Goal: Communication & Community: Answer question/provide support

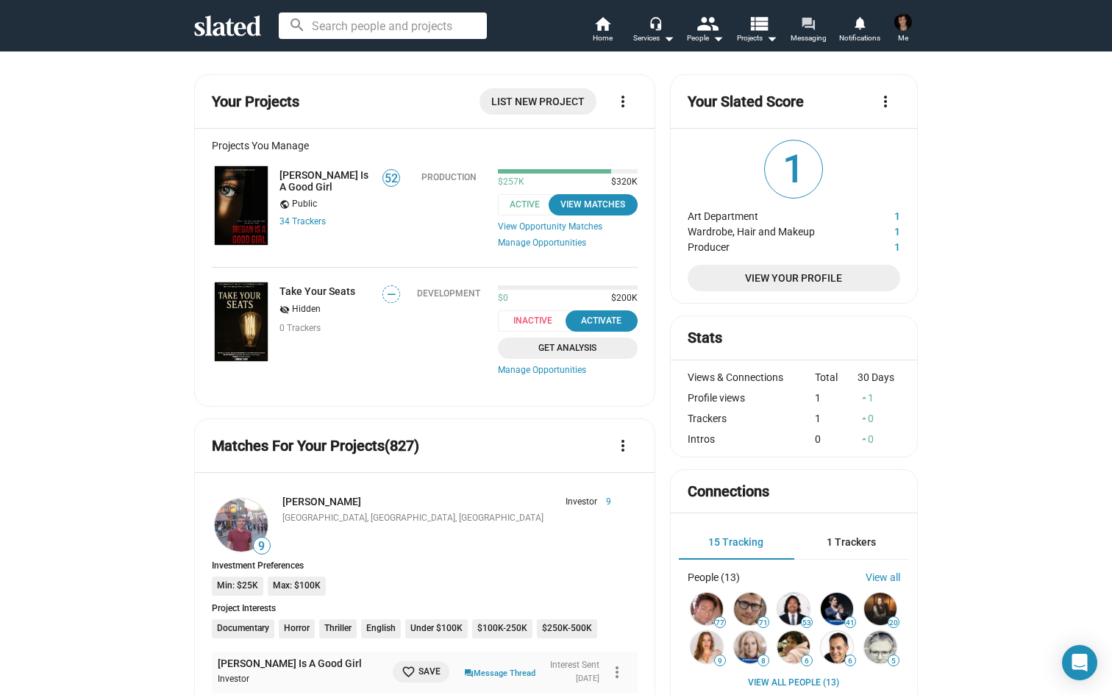
click at [812, 22] on mat-icon "forum" at bounding box center [808, 23] width 14 height 14
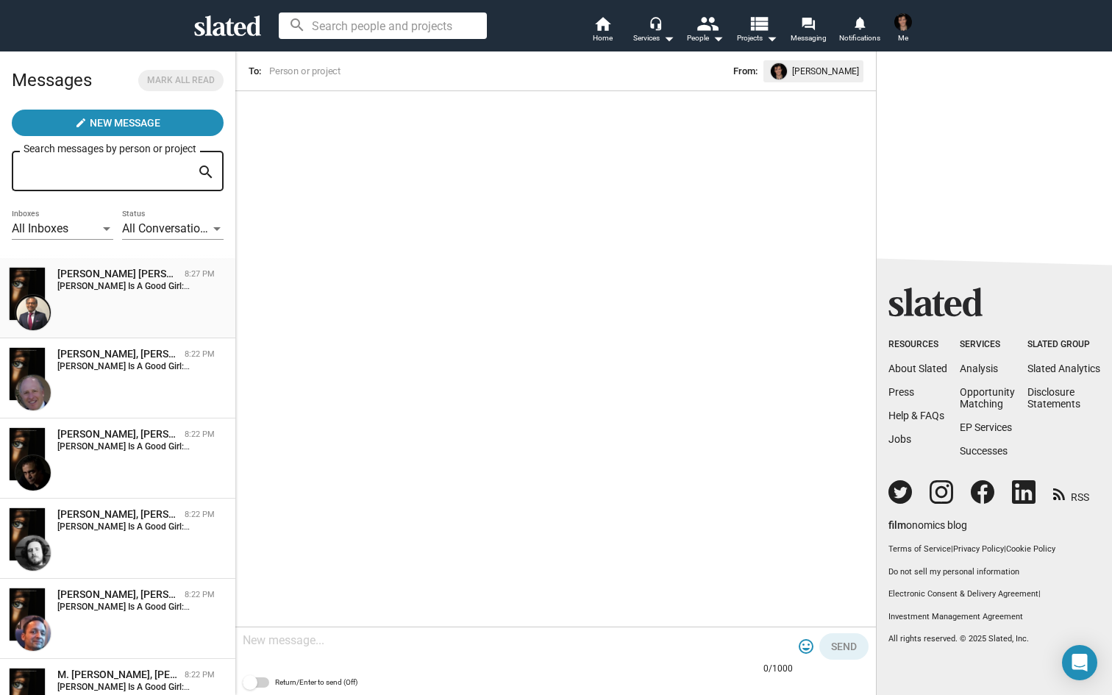
click at [165, 306] on div "[PERSON_NAME] [PERSON_NAME] Is A Good Girl [DEMOGRAPHIC_DATA]:27 PM [PERSON_NAM…" at bounding box center [118, 298] width 218 height 63
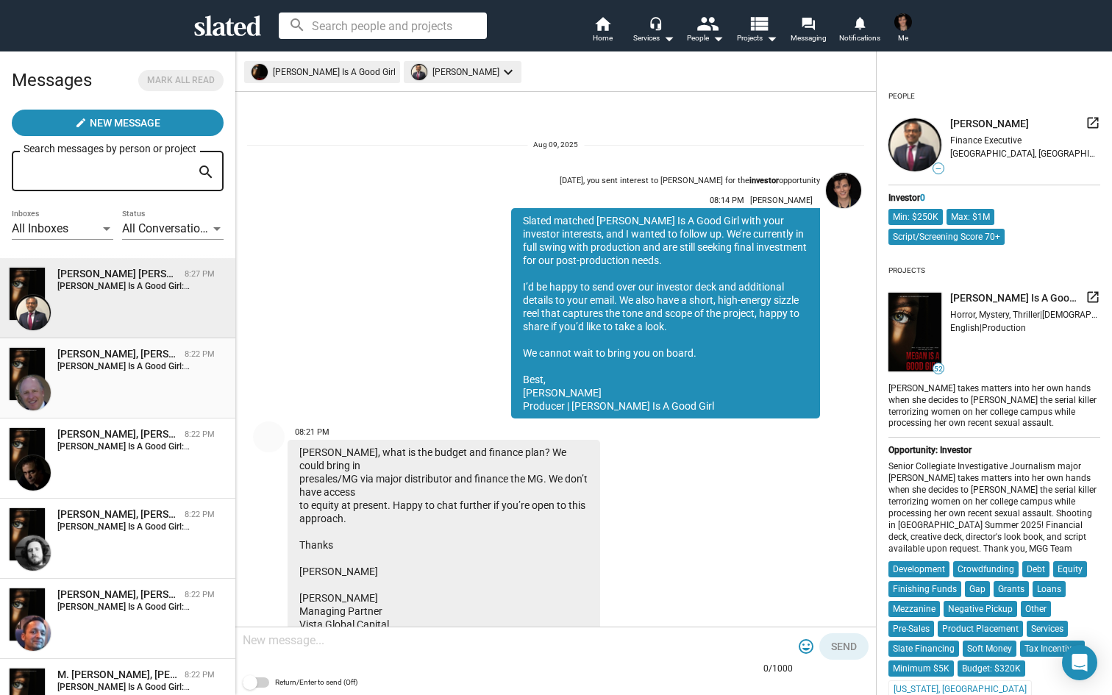
scroll to position [199, 0]
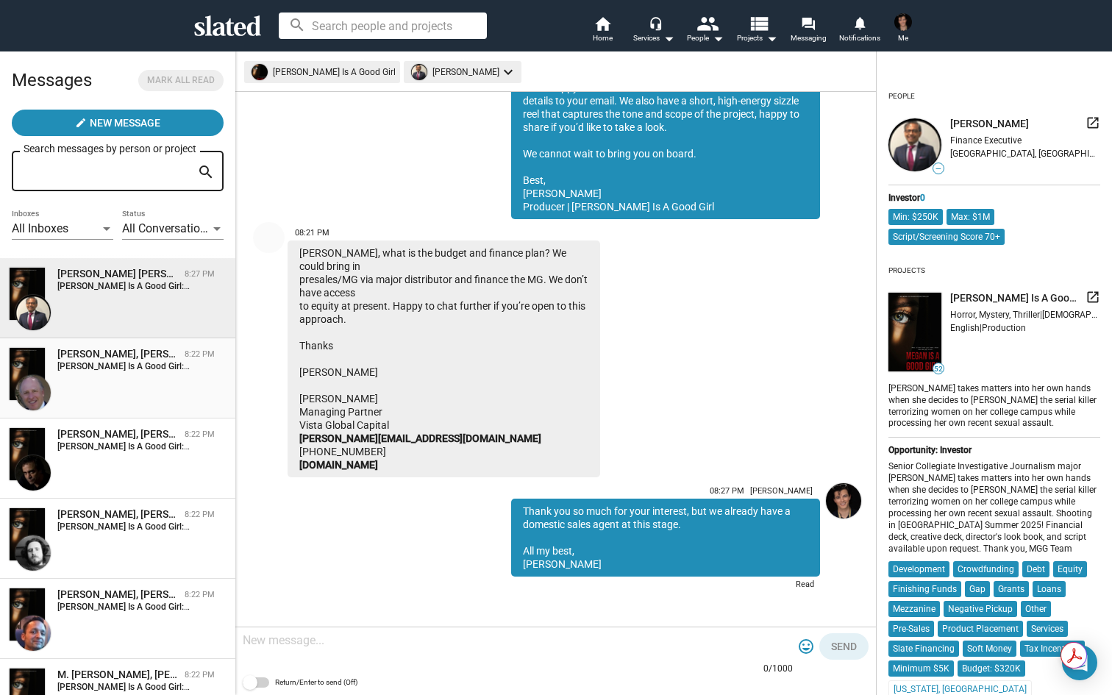
click at [152, 359] on div "[PERSON_NAME], [PERSON_NAME] Is A Good Girl" at bounding box center [117, 354] width 121 height 14
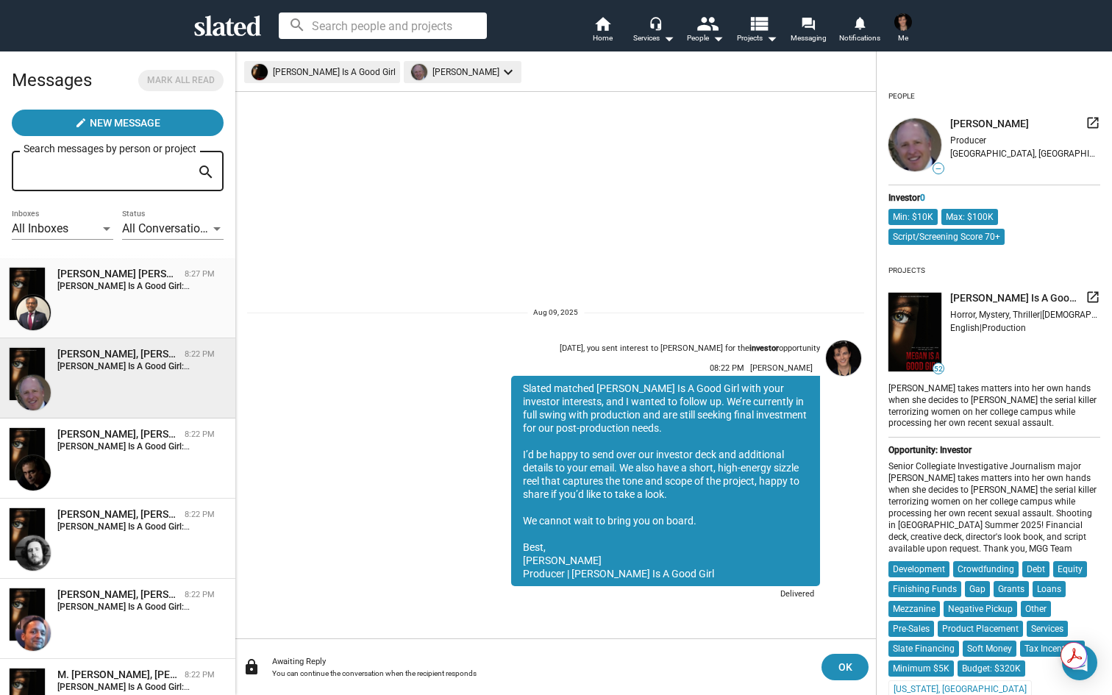
click at [120, 321] on div "[PERSON_NAME] [PERSON_NAME] Is A Good Girl [DEMOGRAPHIC_DATA]:27 PM [PERSON_NAM…" at bounding box center [118, 298] width 218 height 63
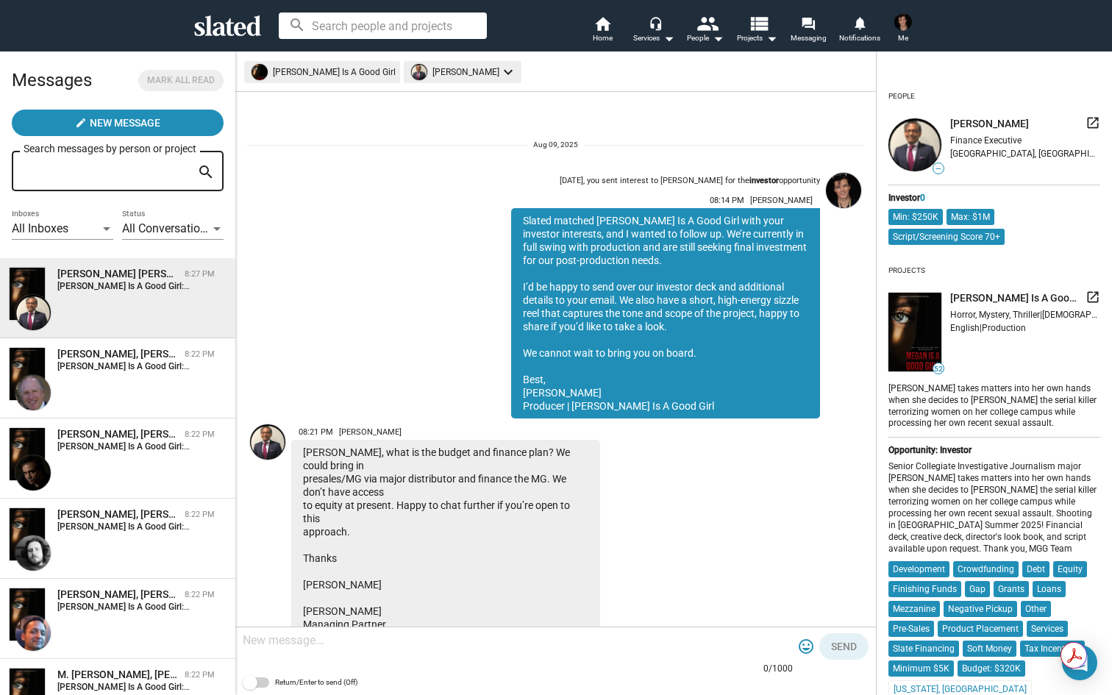
scroll to position [199, 0]
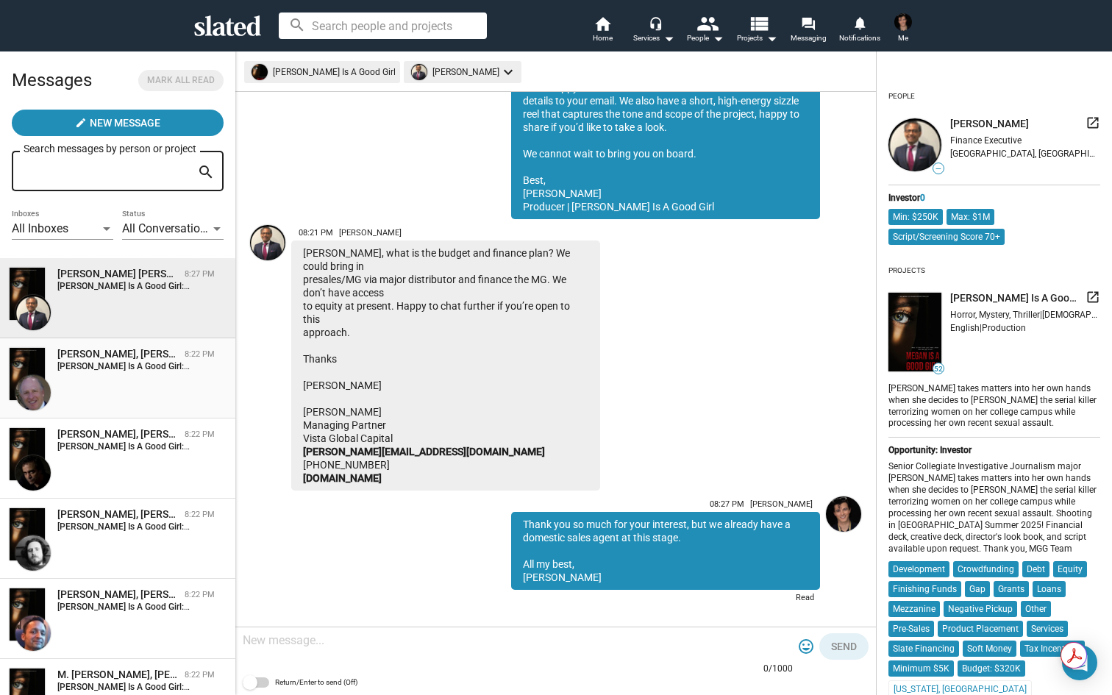
click at [118, 377] on div "[PERSON_NAME], [PERSON_NAME] Is A Good Girl [DEMOGRAPHIC_DATA]:22 PM [PERSON_NA…" at bounding box center [118, 378] width 218 height 63
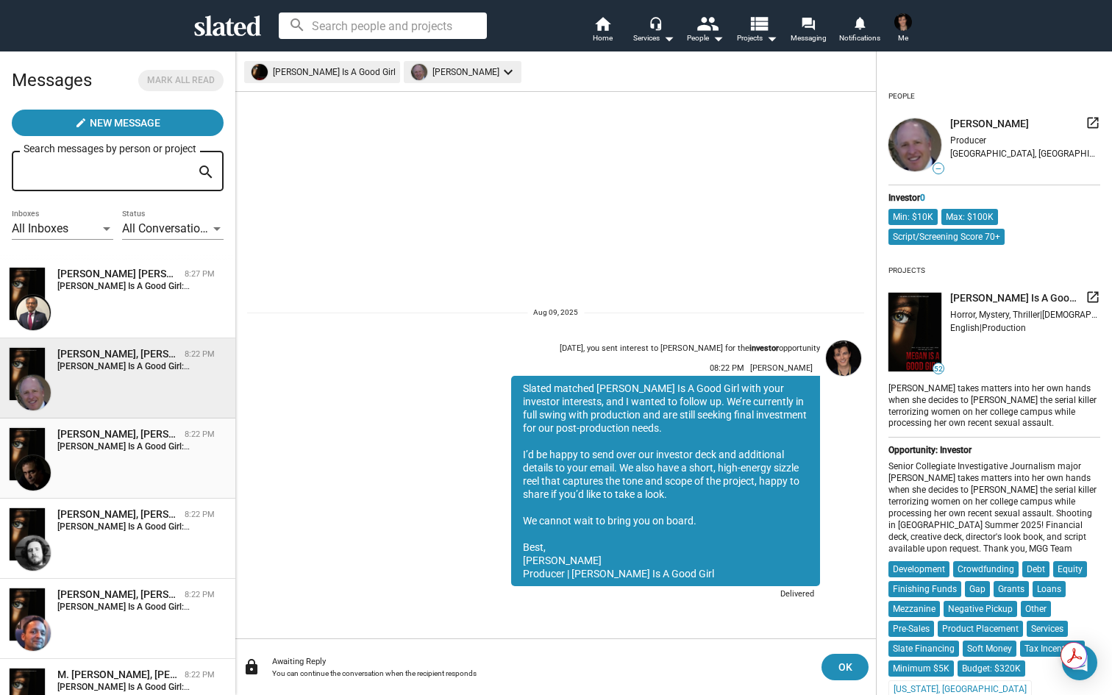
click at [151, 483] on div "[PERSON_NAME], [PERSON_NAME] Is A Good Girl [DEMOGRAPHIC_DATA]:22 PM [PERSON_NA…" at bounding box center [118, 458] width 218 height 63
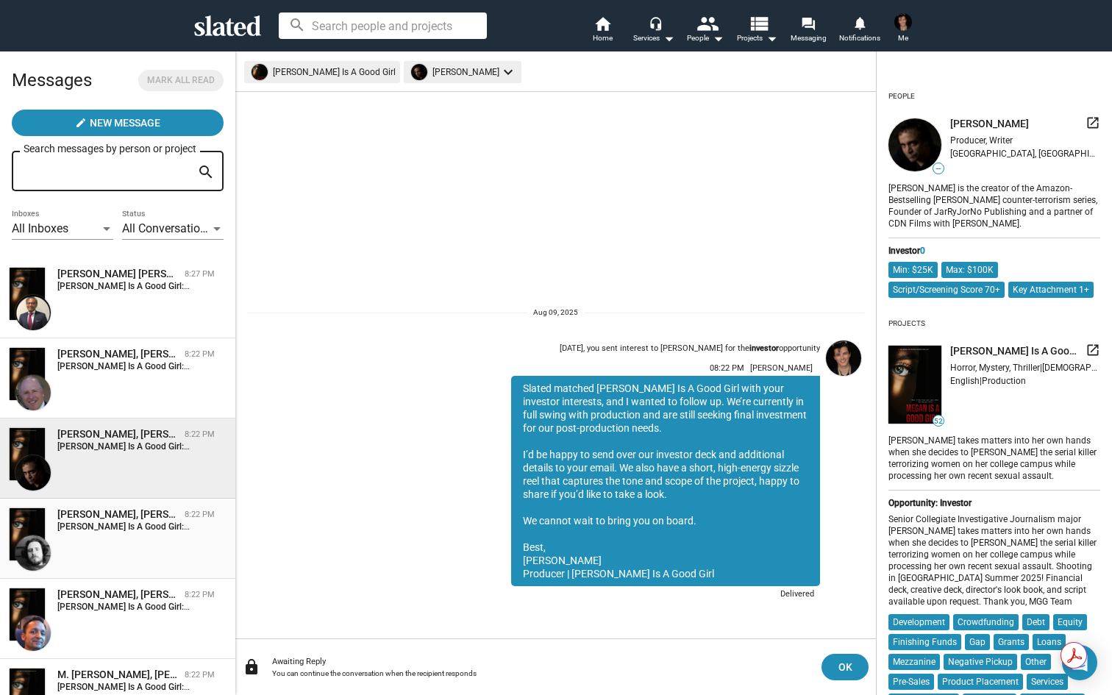
click at [163, 553] on div "[PERSON_NAME], [PERSON_NAME] Is A Good Girl [DEMOGRAPHIC_DATA]:22 PM [PERSON_NA…" at bounding box center [118, 539] width 218 height 63
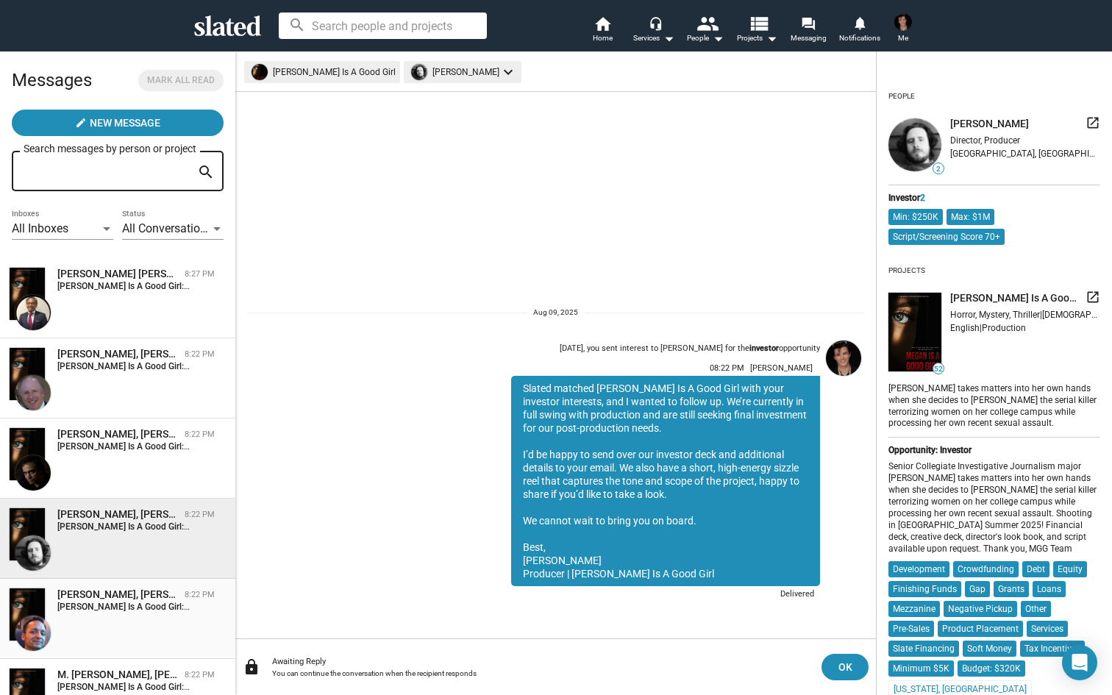
click at [149, 643] on div "[PERSON_NAME], [PERSON_NAME] Is A Good Girl [DEMOGRAPHIC_DATA]:22 PM [PERSON_NA…" at bounding box center [118, 619] width 218 height 63
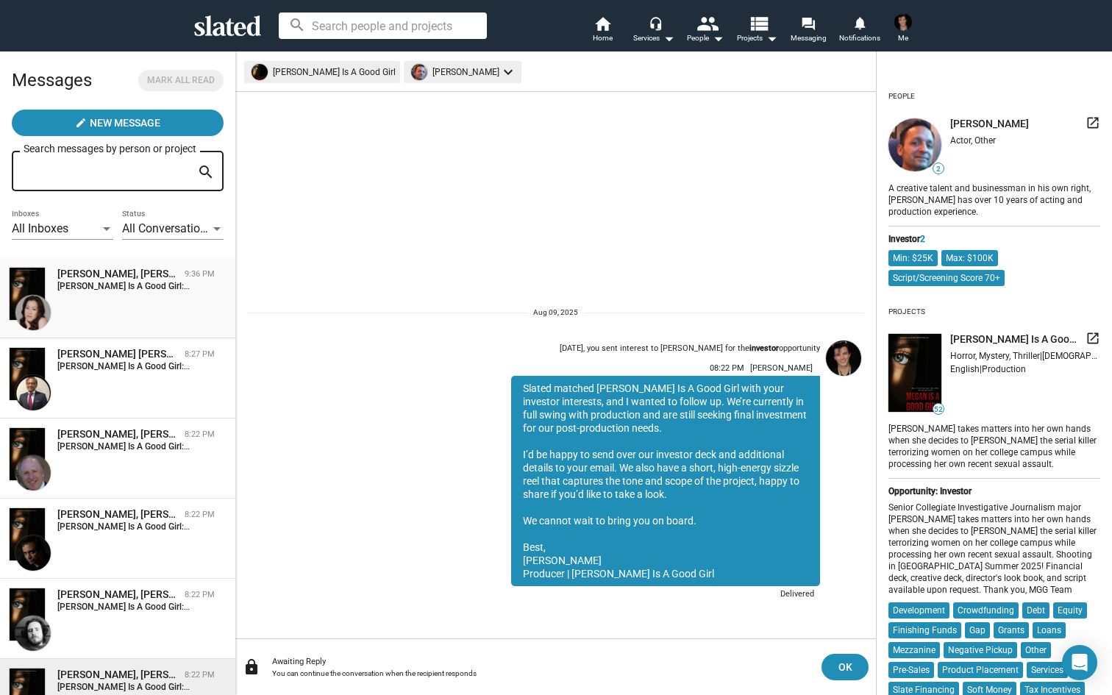
click at [122, 291] on strong "[PERSON_NAME] Is A Good Girl:" at bounding box center [123, 286] width 132 height 10
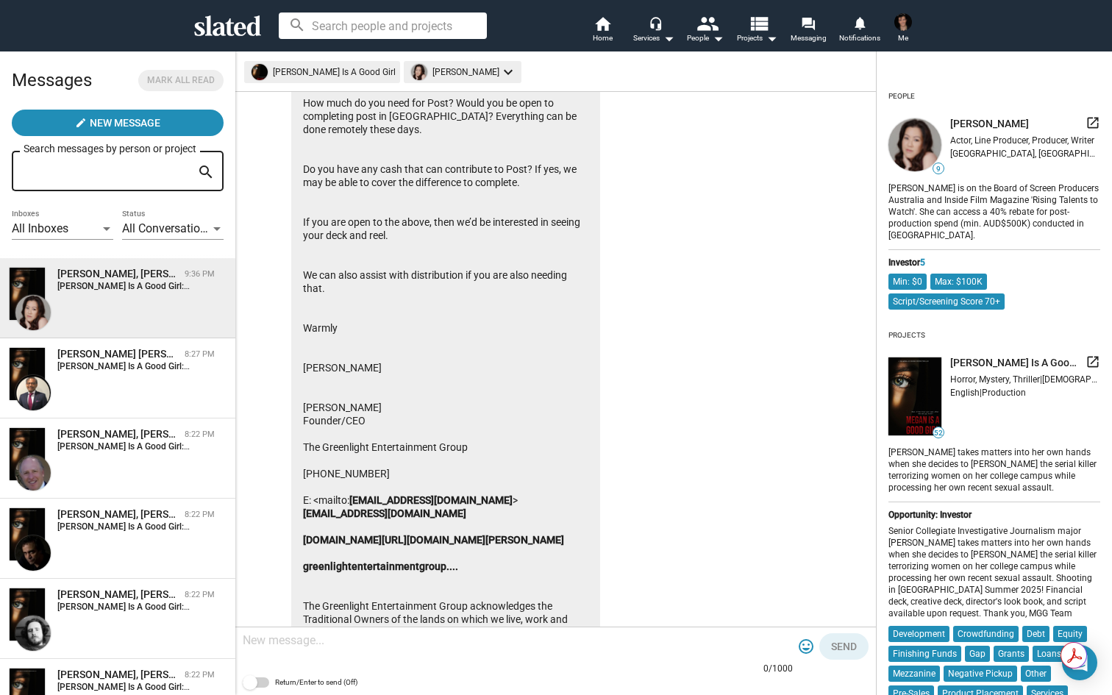
scroll to position [432, 0]
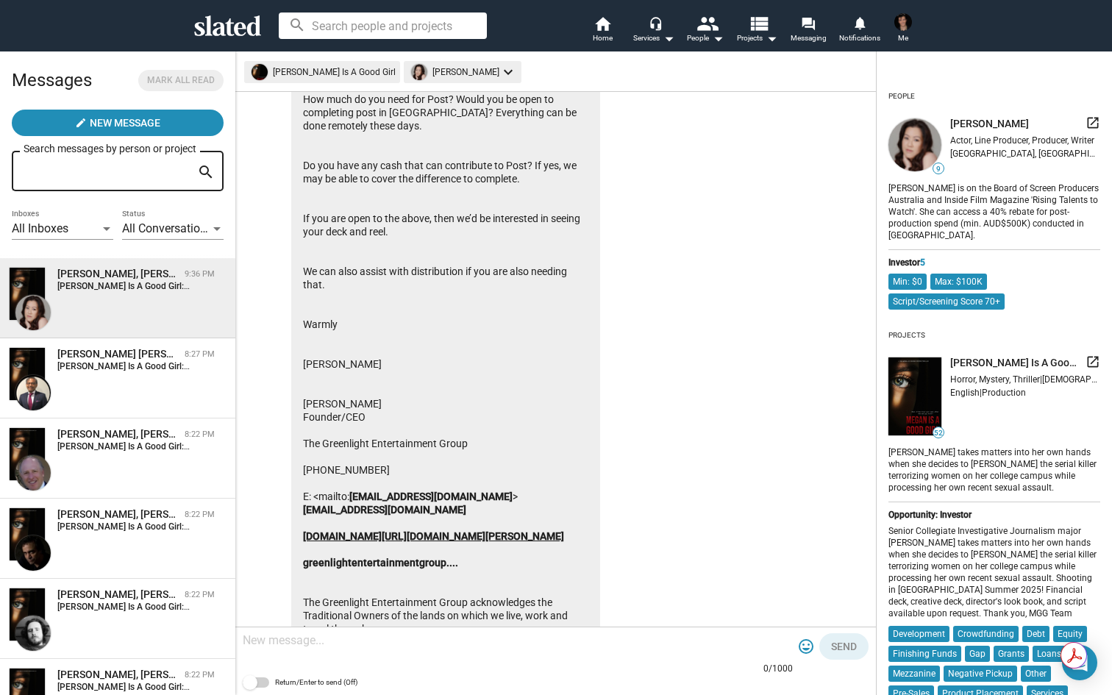
click at [385, 533] on link "[DOMAIN_NAME][URL][DOMAIN_NAME][PERSON_NAME]" at bounding box center [433, 536] width 261 height 12
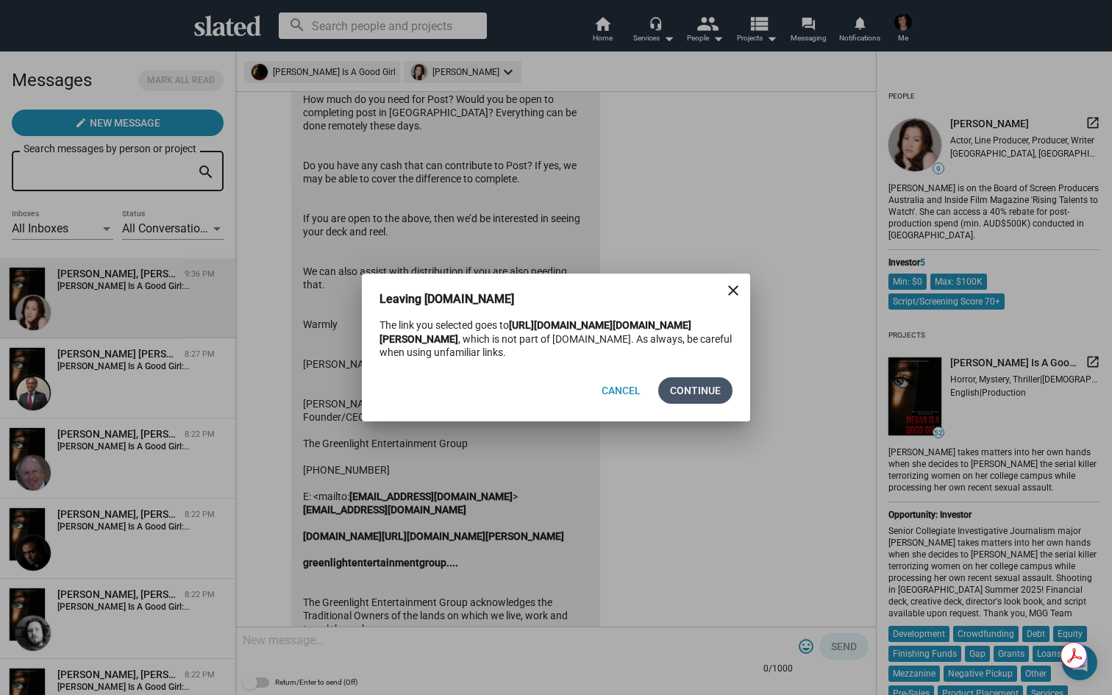
click at [701, 391] on span "Continue" at bounding box center [695, 390] width 51 height 26
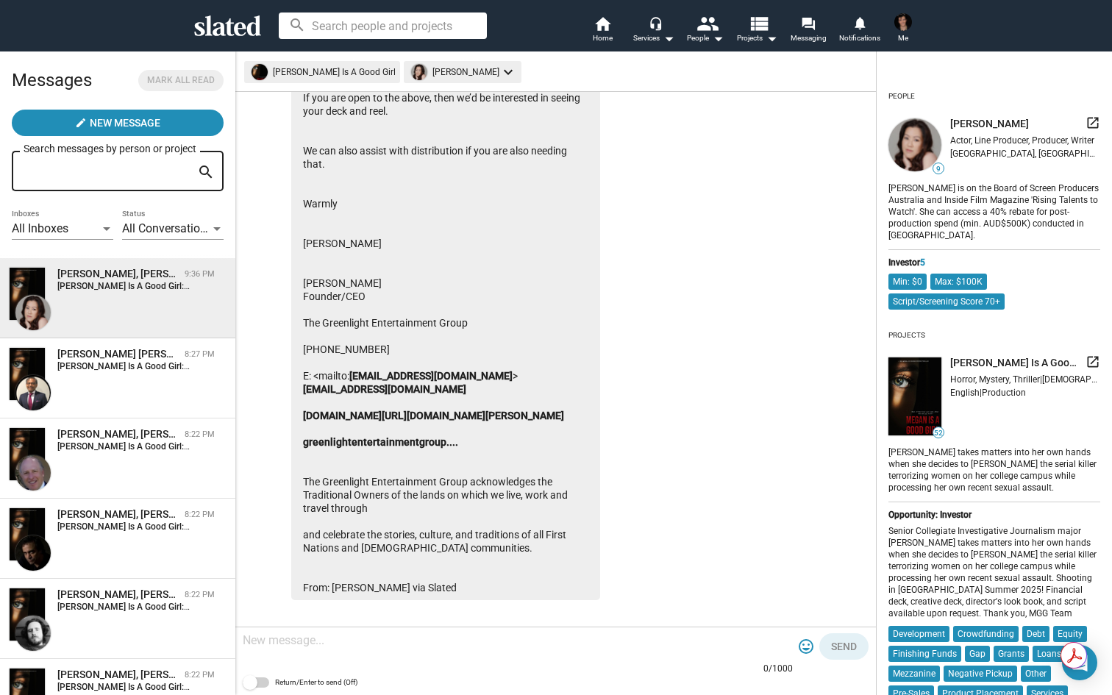
scroll to position [559, 0]
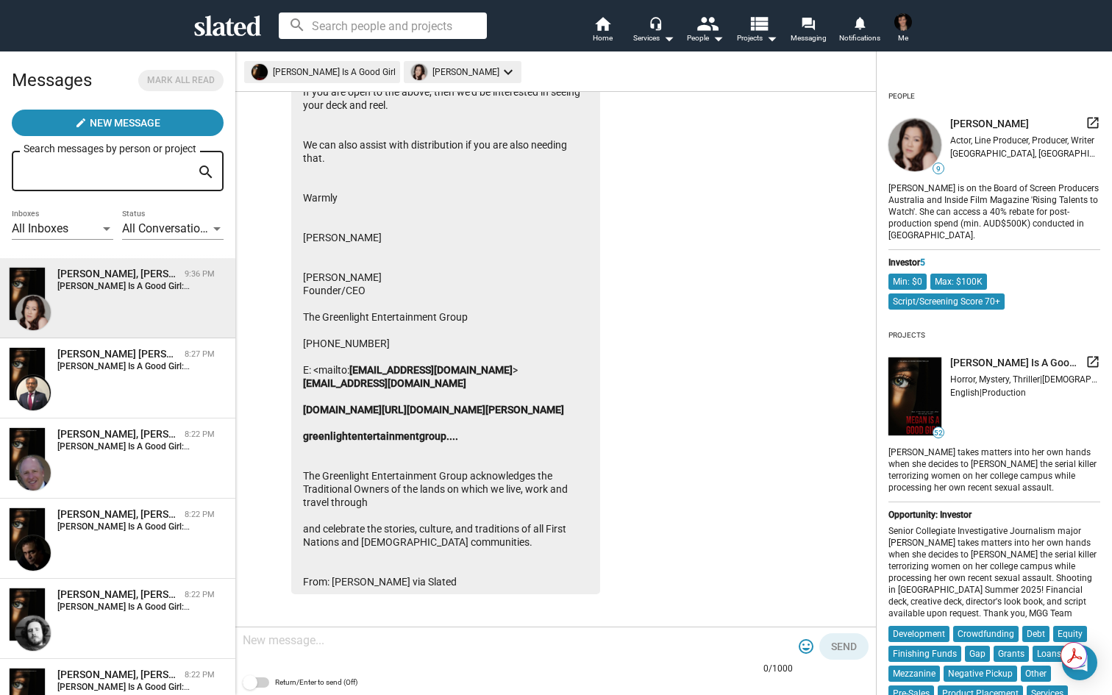
drag, startPoint x: 305, startPoint y: 132, endPoint x: 529, endPoint y: 579, distance: 499.7
click at [529, 579] on div "Hi [PERSON_NAME] Thanks for reaching out. How much do you need for Post? Would …" at bounding box center [445, 237] width 309 height 713
copy div "Lo Ipsumdo Sitame con adipisci eli. Sed doei te inc utla etd Magn? Aliqu eni ad…"
click at [405, 644] on textarea at bounding box center [518, 640] width 550 height 15
click at [466, 386] on link "[EMAIL_ADDRESS][DOMAIN_NAME]" at bounding box center [384, 383] width 163 height 12
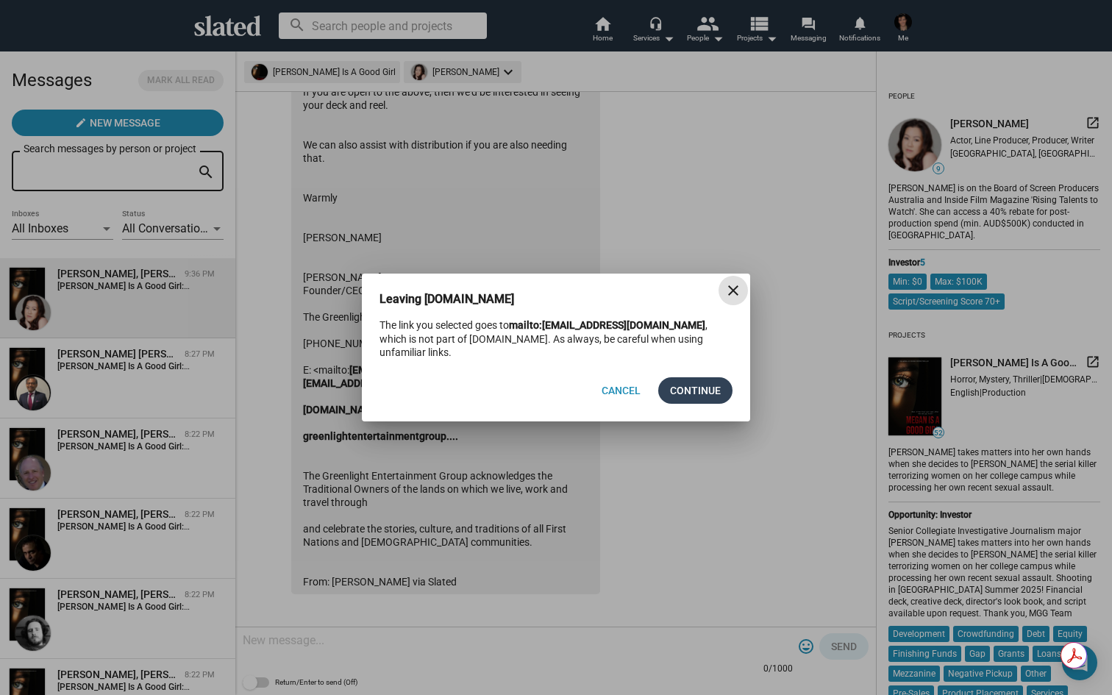
click at [697, 388] on span "Continue" at bounding box center [695, 390] width 51 height 26
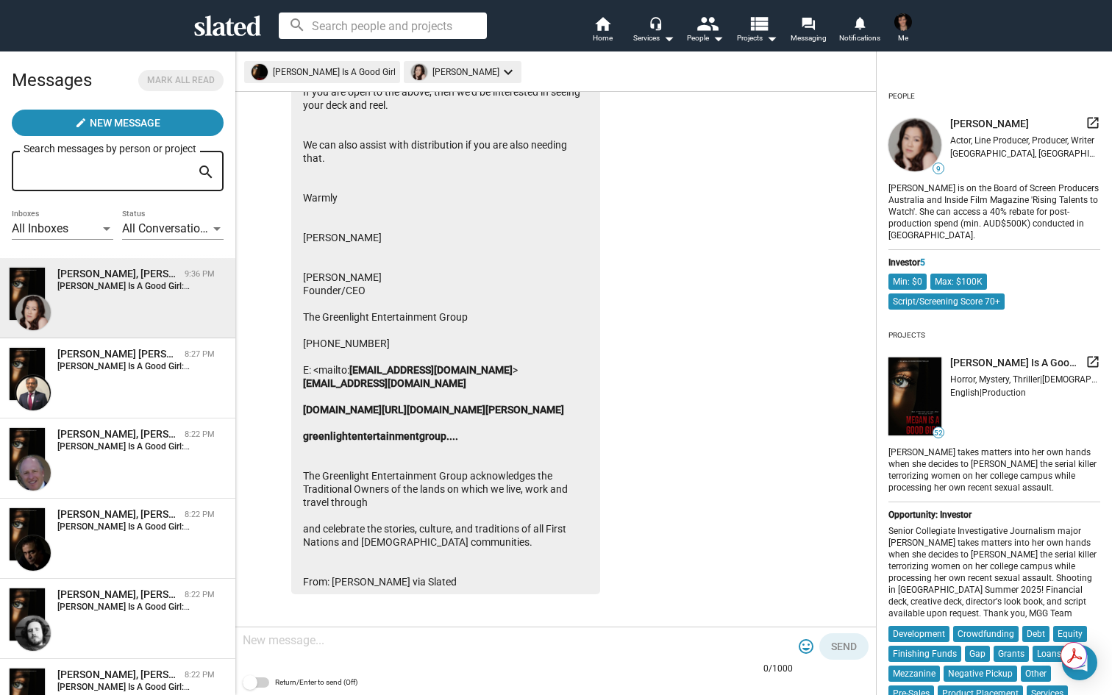
click at [152, 316] on div "[PERSON_NAME], [PERSON_NAME] Is A Good Girl [DEMOGRAPHIC_DATA]:36 PM [PERSON_NA…" at bounding box center [118, 298] width 218 height 63
click at [369, 644] on textarea at bounding box center [518, 640] width 550 height 15
type textarea "I sent over an email. Feel free to email, text or call me anytime!"
click at [855, 641] on span "Send" at bounding box center [844, 646] width 26 height 26
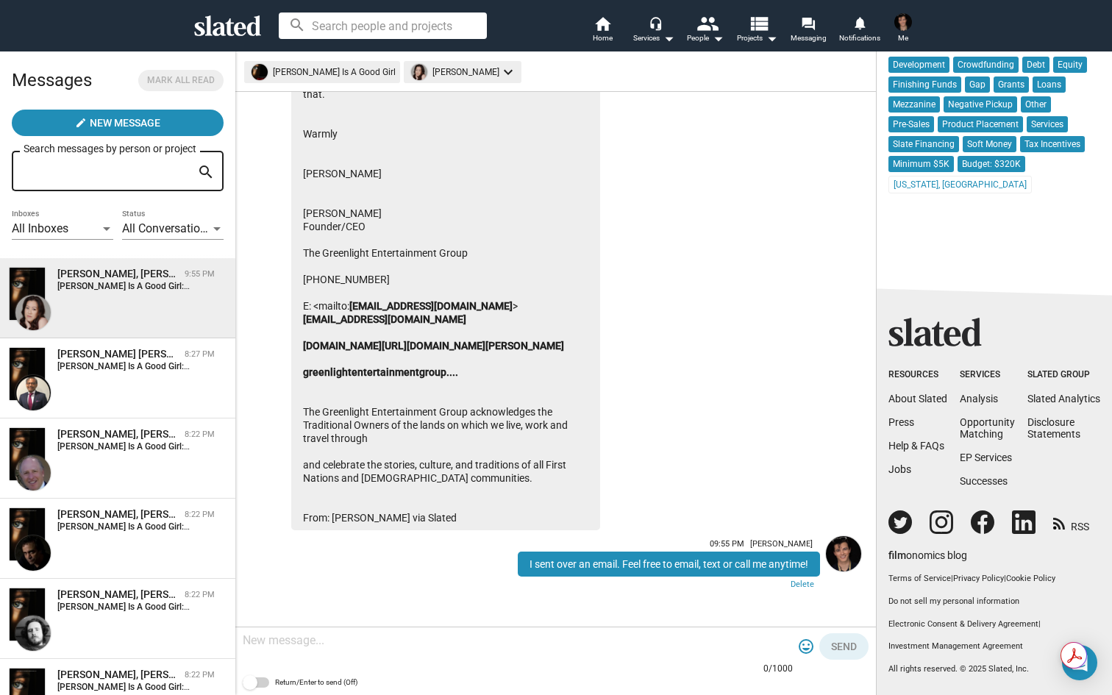
scroll to position [0, 0]
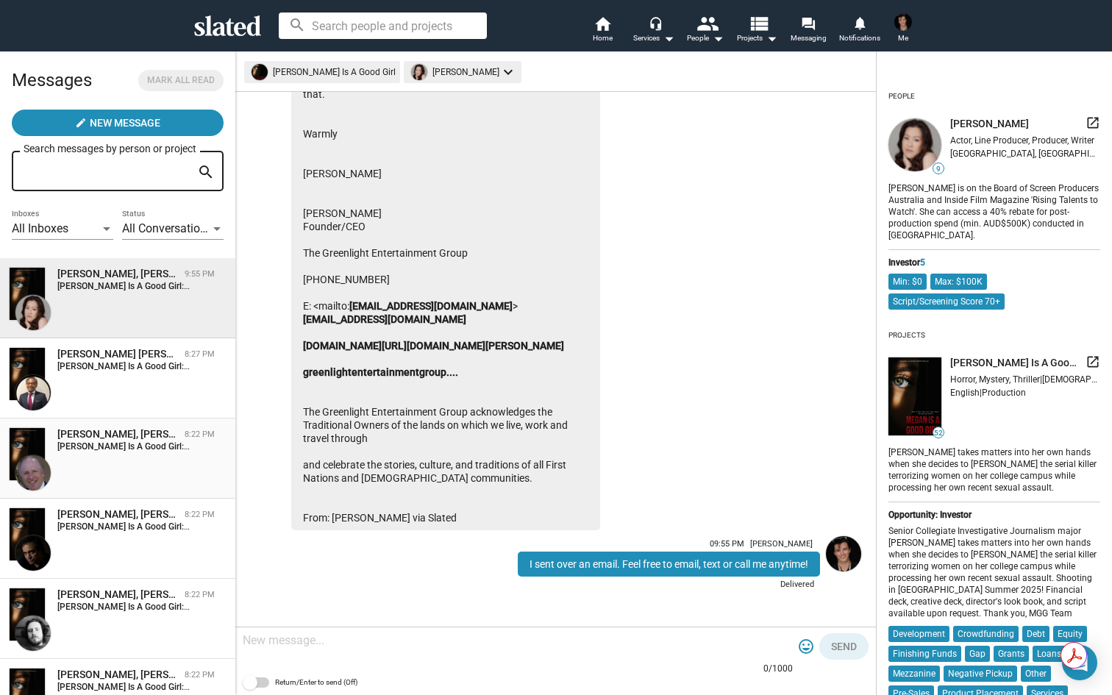
click at [136, 471] on div "[PERSON_NAME], [PERSON_NAME] Is A Good Girl [DEMOGRAPHIC_DATA]:22 PM [PERSON_NA…" at bounding box center [118, 458] width 218 height 63
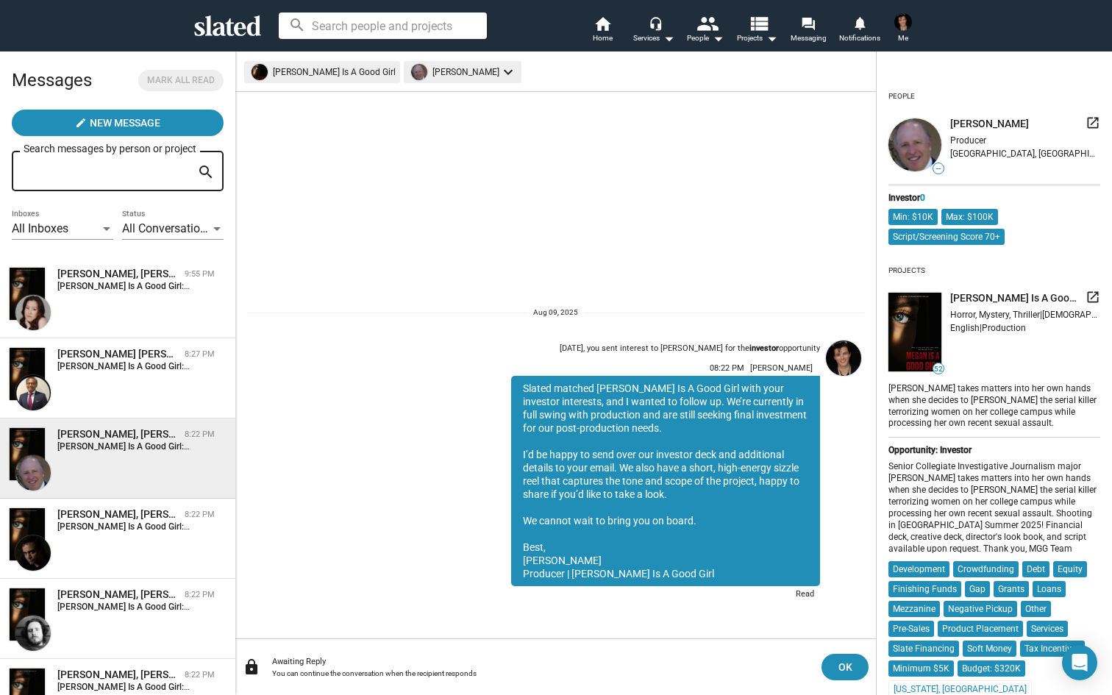
click at [894, 15] on span at bounding box center [903, 22] width 24 height 24
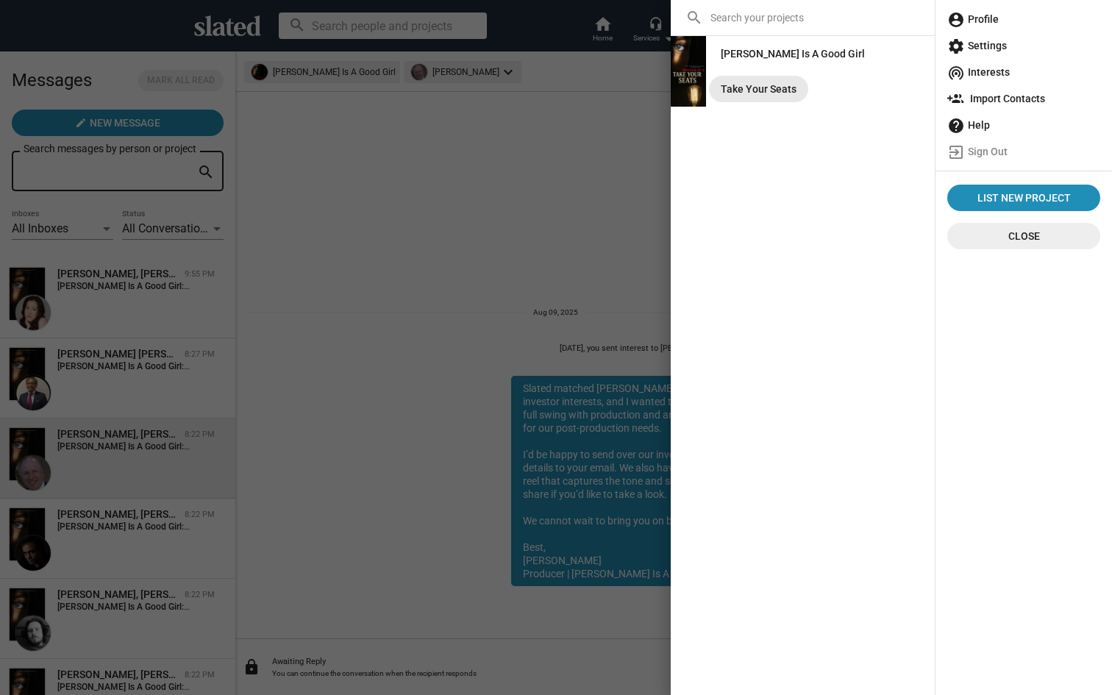
click at [783, 80] on div "Take Your Seats" at bounding box center [759, 89] width 76 height 26
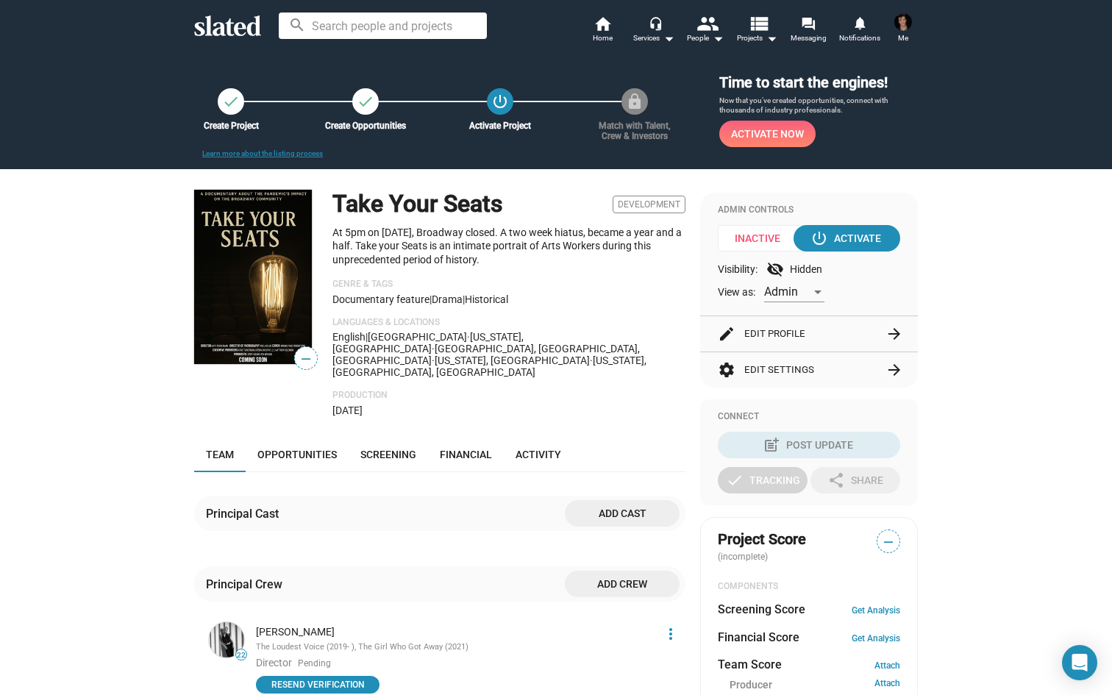
click at [804, 137] on button "Activate Now" at bounding box center [767, 134] width 96 height 26
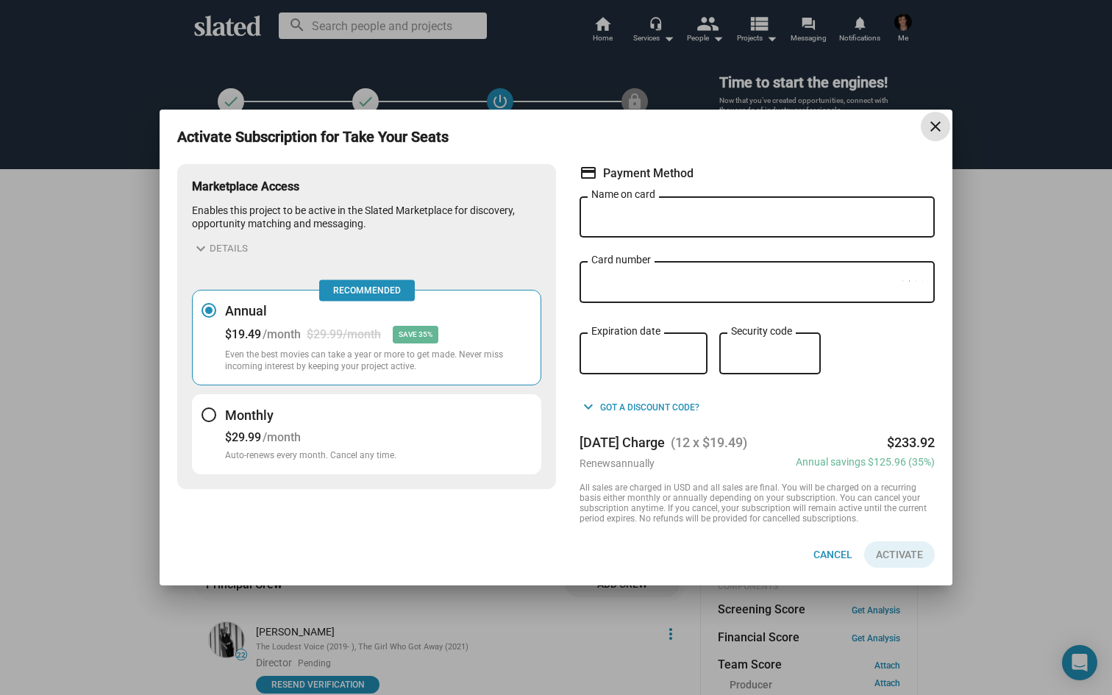
click at [1052, 302] on div "Activate Subscription for Take Your Seats close Marketplace Access Enables this…" at bounding box center [556, 347] width 1112 height 695
